Goal: Task Accomplishment & Management: Use online tool/utility

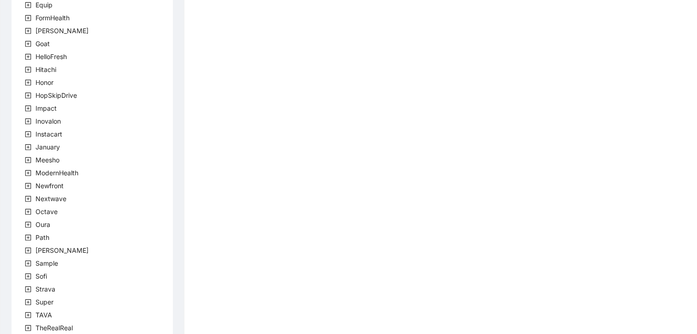
scroll to position [264, 0]
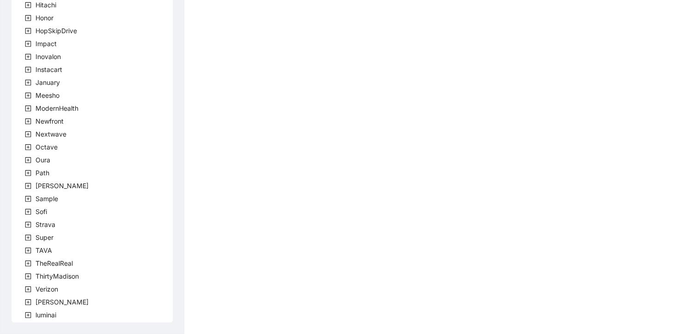
click at [29, 306] on span at bounding box center [28, 301] width 11 height 11
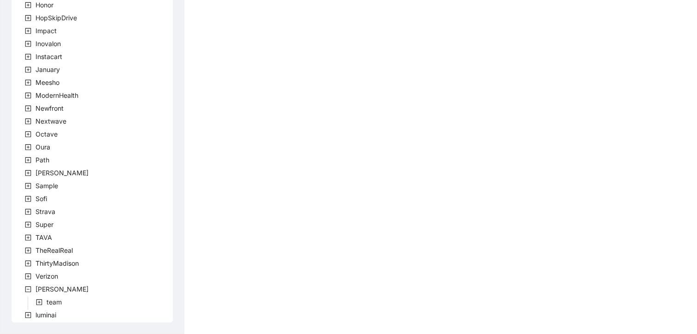
click at [38, 302] on icon "plus-square" at bounding box center [39, 301] width 3 height 3
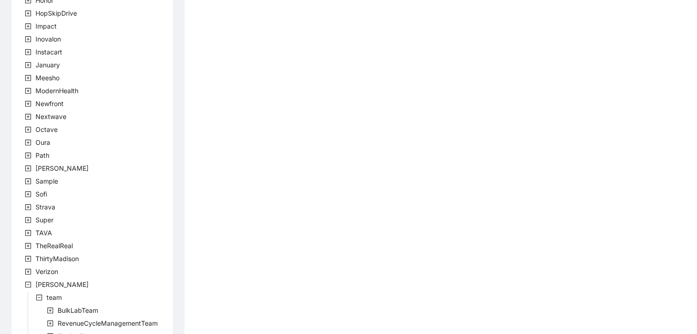
click at [129, 300] on div "company Accolade [PERSON_NAME] CircleMedical ClipboardHealth CreditKarma Curate…" at bounding box center [92, 59] width 161 height 619
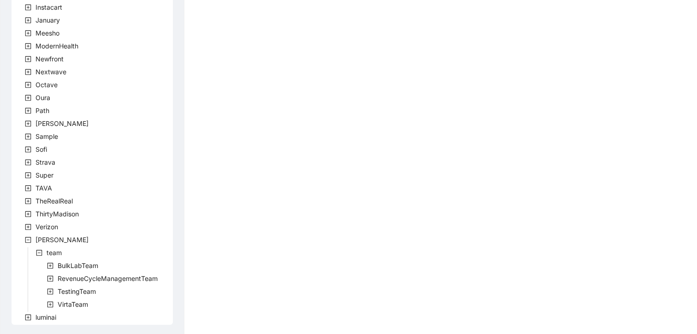
scroll to position [328, 0]
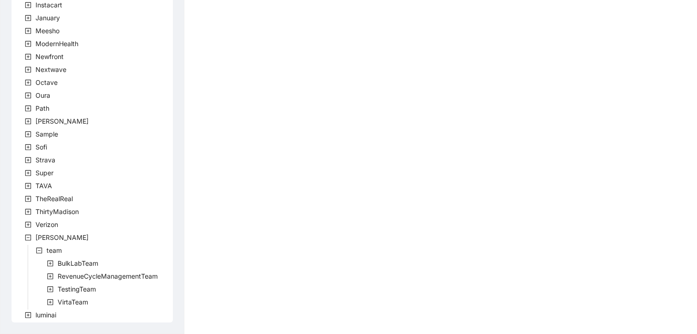
click at [51, 302] on icon "plus-square" at bounding box center [50, 301] width 3 height 3
click at [51, 288] on icon "plus-square" at bounding box center [50, 289] width 6 height 6
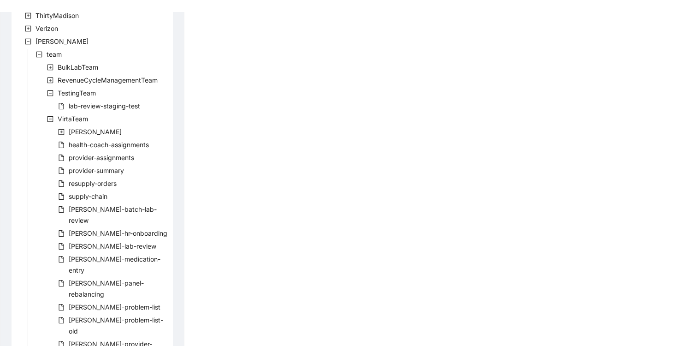
scroll to position [560, 0]
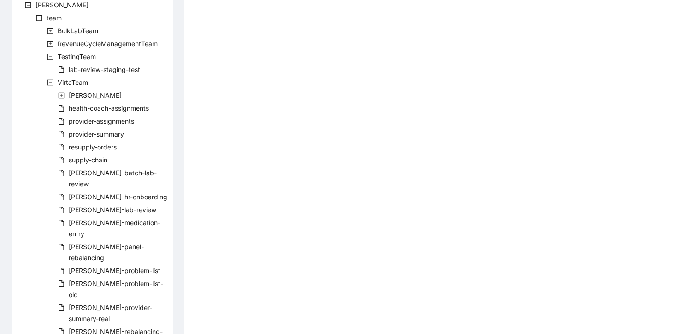
click at [51, 44] on icon "plus-square" at bounding box center [50, 44] width 6 height 6
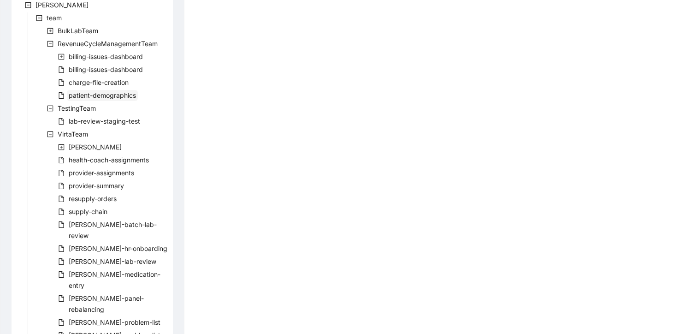
click at [78, 95] on span "patient-demographics" at bounding box center [102, 95] width 67 height 8
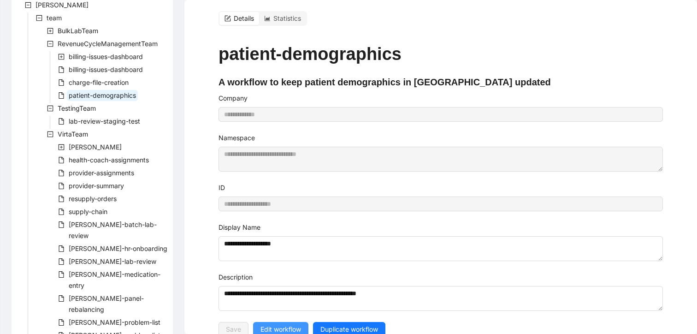
click at [278, 324] on span "Edit workflow" at bounding box center [280, 329] width 41 height 10
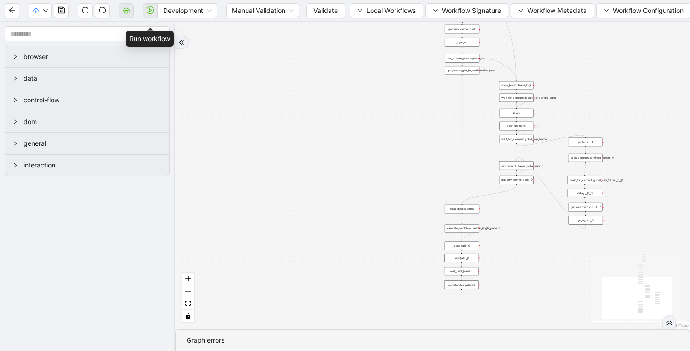
click at [151, 12] on span at bounding box center [150, 10] width 15 height 29
click at [183, 12] on span "Development" at bounding box center [187, 11] width 48 height 14
click at [149, 11] on span at bounding box center [150, 10] width 15 height 29
click at [147, 11] on span at bounding box center [150, 10] width 15 height 29
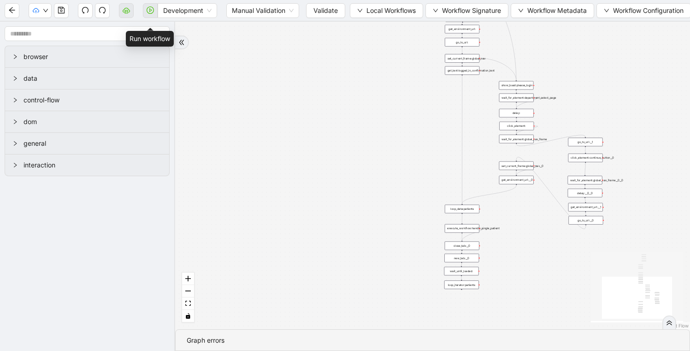
click at [147, 11] on span at bounding box center [150, 10] width 15 height 29
click at [45, 12] on icon "down" at bounding box center [46, 11] width 6 height 6
click at [155, 9] on span at bounding box center [150, 10] width 15 height 29
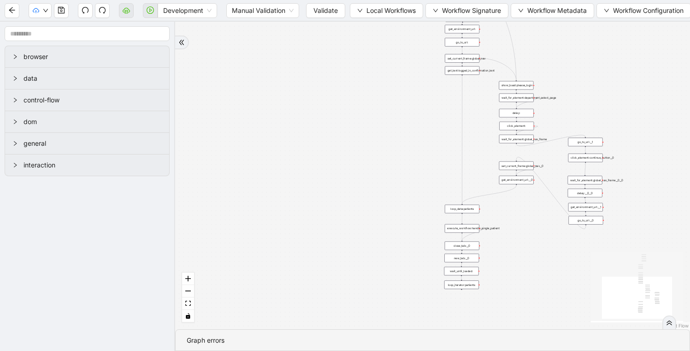
click at [261, 174] on div "trigger loop_data:patients loop_iterator:patients execute_workflow:handle_singl…" at bounding box center [432, 175] width 515 height 307
click at [327, 88] on div "trigger loop_data:patients loop_iterator:patients execute_workflow:handle_singl…" at bounding box center [432, 175] width 515 height 307
click at [331, 9] on span "Validate" at bounding box center [325, 11] width 24 height 10
click at [155, 12] on button "button" at bounding box center [150, 10] width 15 height 15
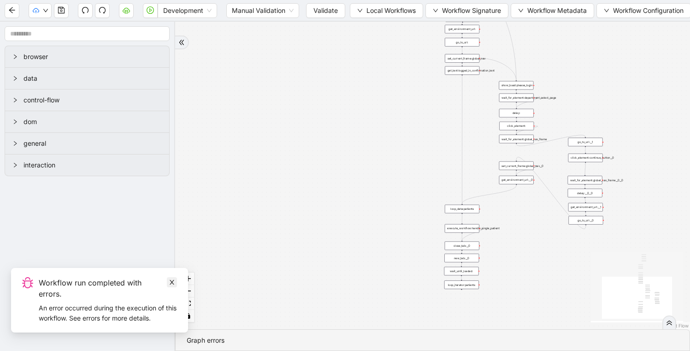
click at [174, 281] on icon "close" at bounding box center [172, 282] width 6 height 6
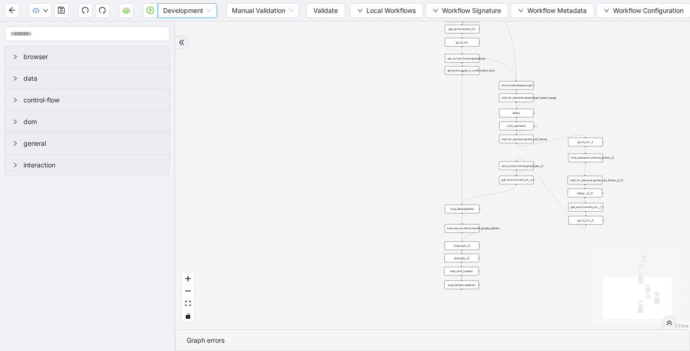
click at [204, 6] on span "Development" at bounding box center [187, 11] width 48 height 14
